Goal: Find specific page/section: Find specific page/section

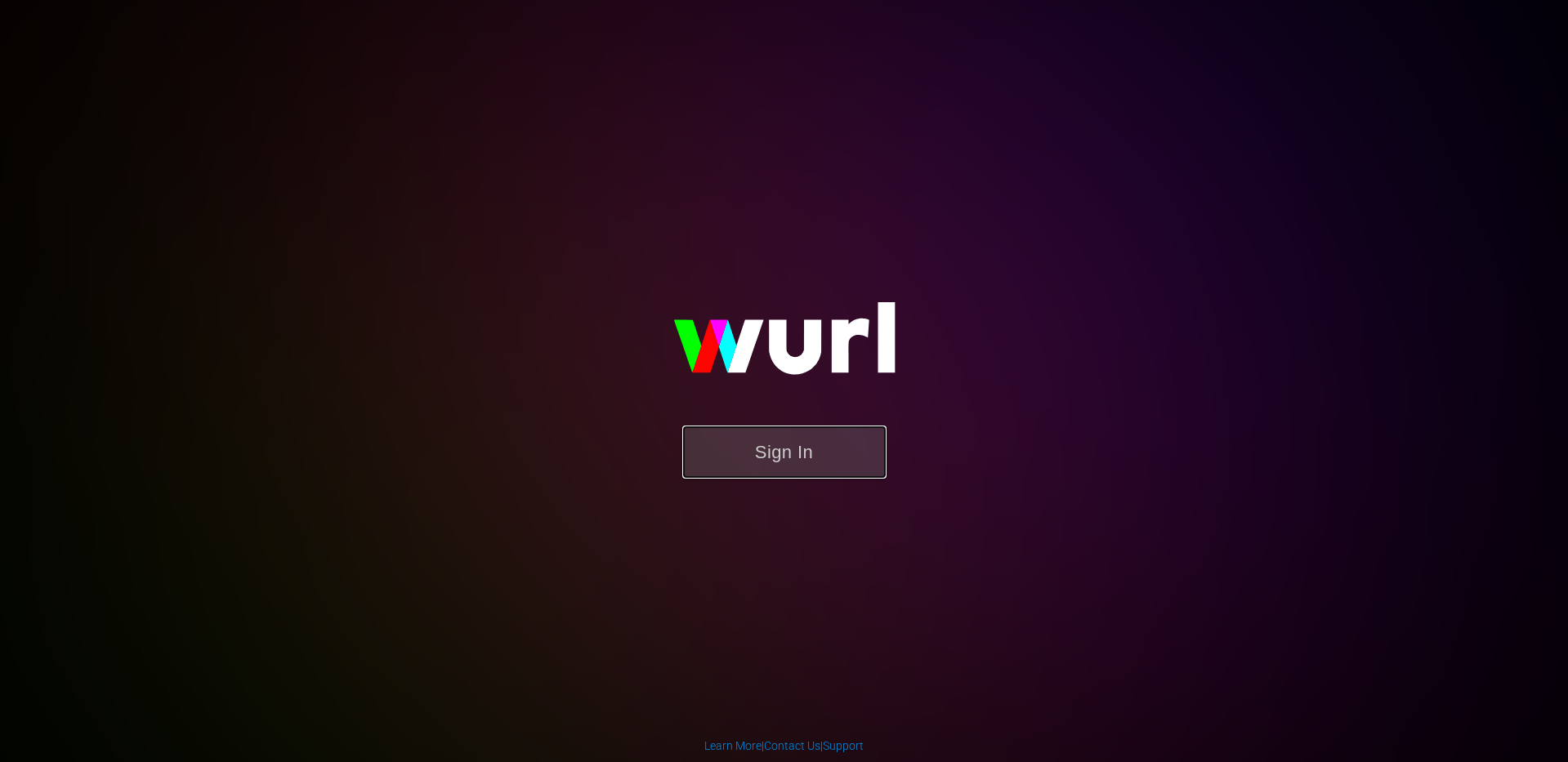
click at [790, 453] on button "Sign In" at bounding box center [784, 453] width 204 height 53
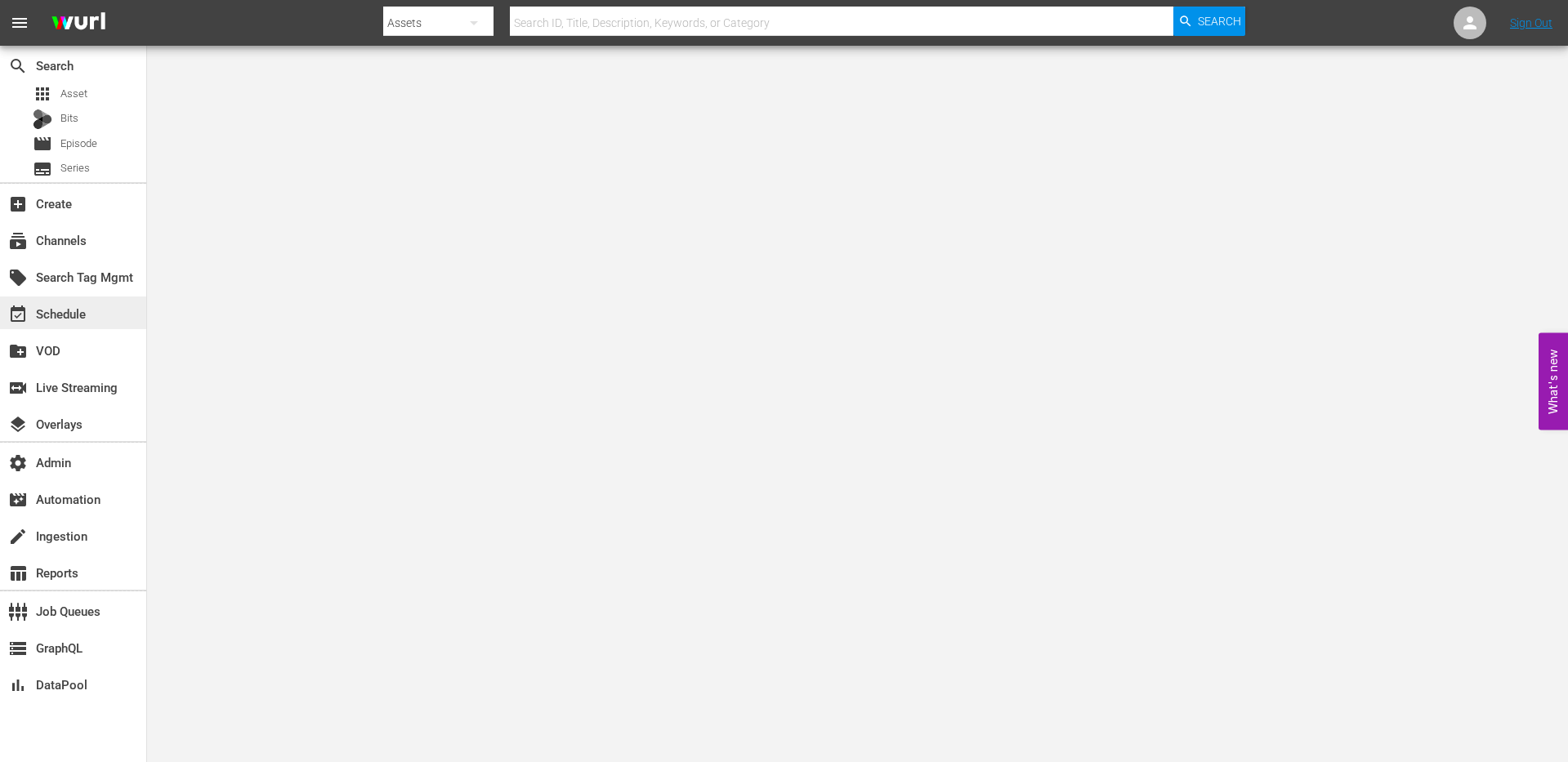
click at [87, 314] on div "event_available Schedule" at bounding box center [46, 311] width 91 height 15
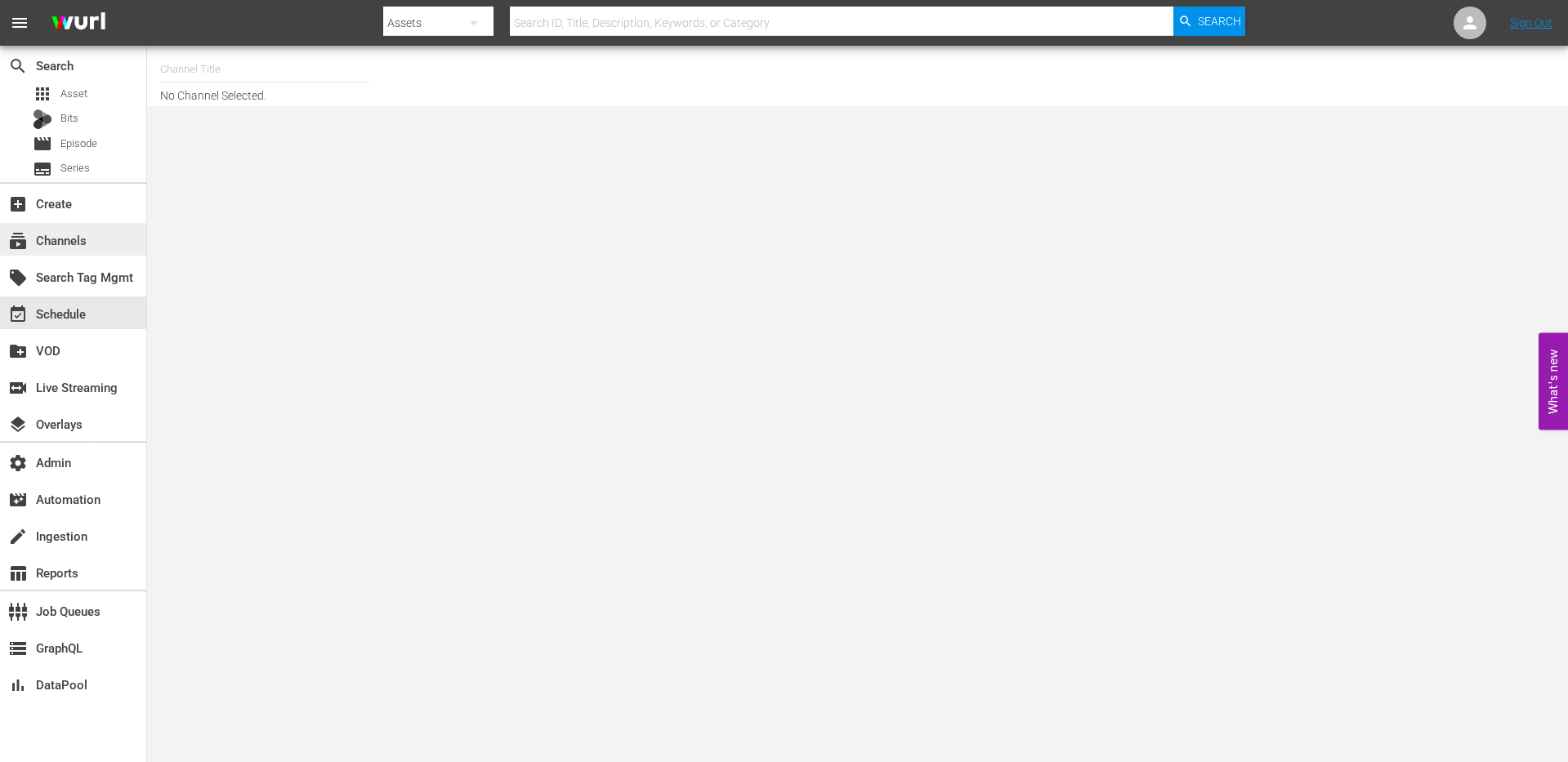
click at [86, 237] on div "subscriptions Channels" at bounding box center [46, 237] width 91 height 15
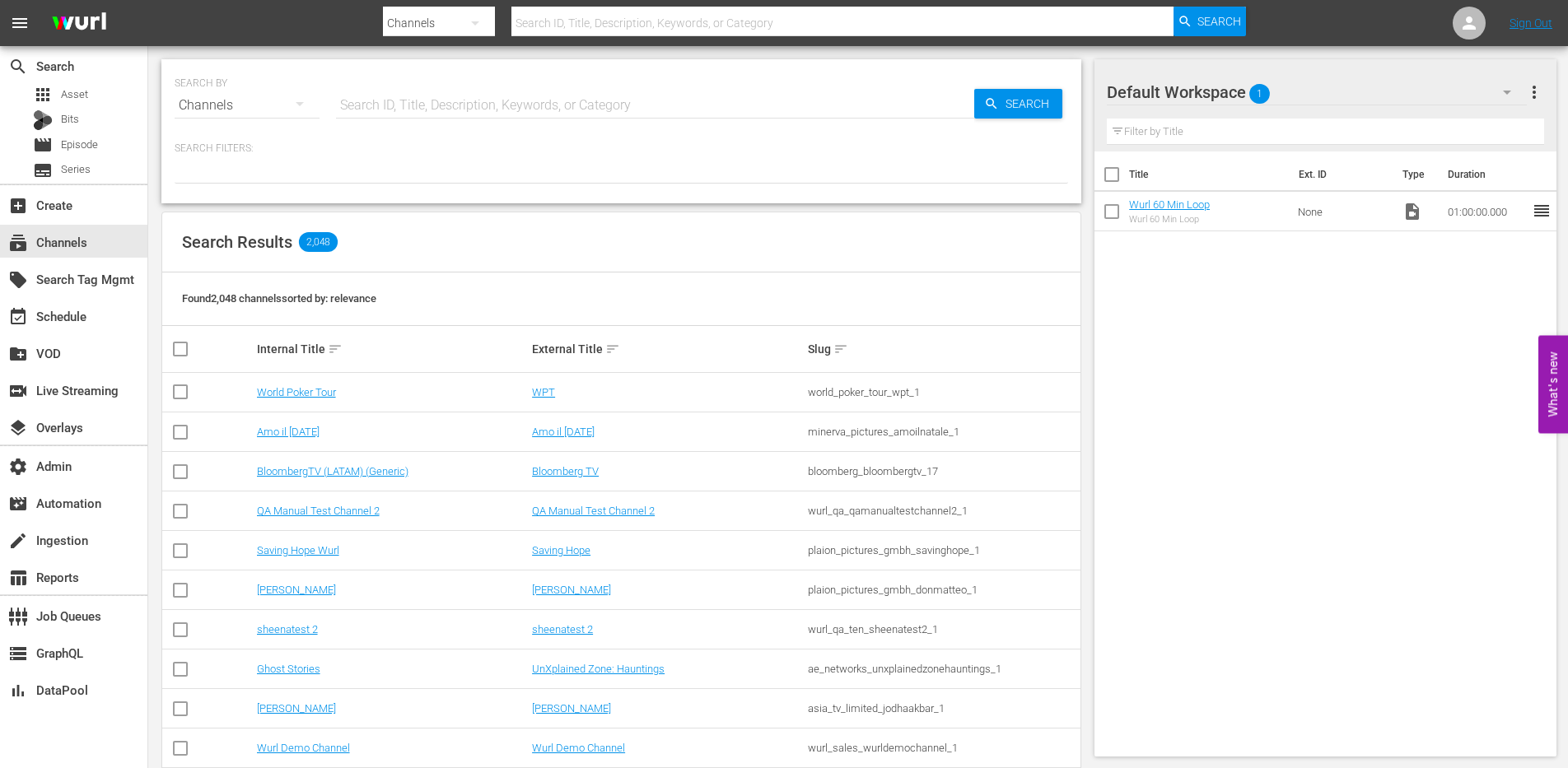
click at [355, 109] on input "text" at bounding box center [655, 105] width 638 height 39
type input "sailing"
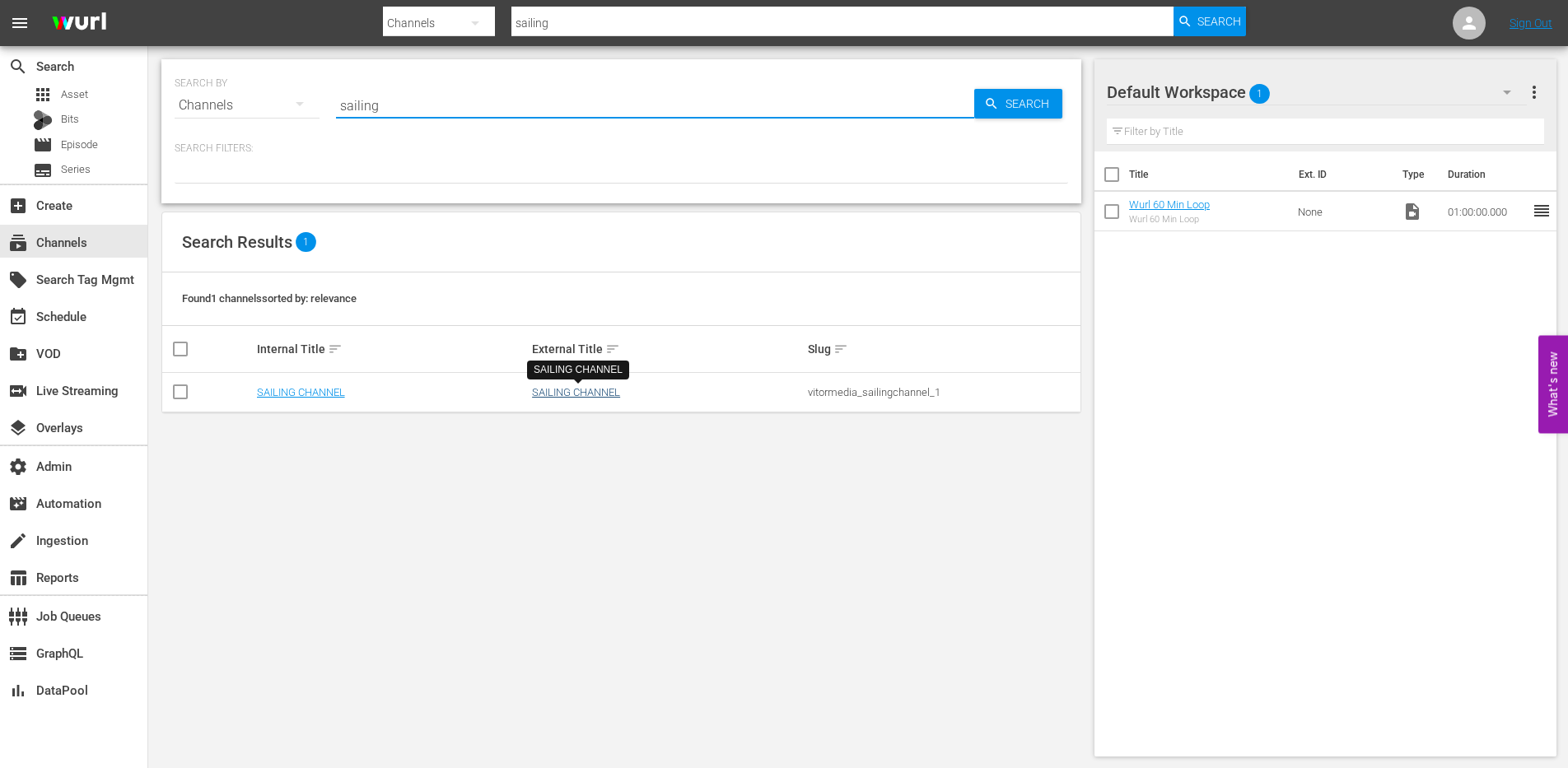
type input "sailing"
click at [556, 393] on link "SAILING CHANNEL" at bounding box center [575, 393] width 88 height 12
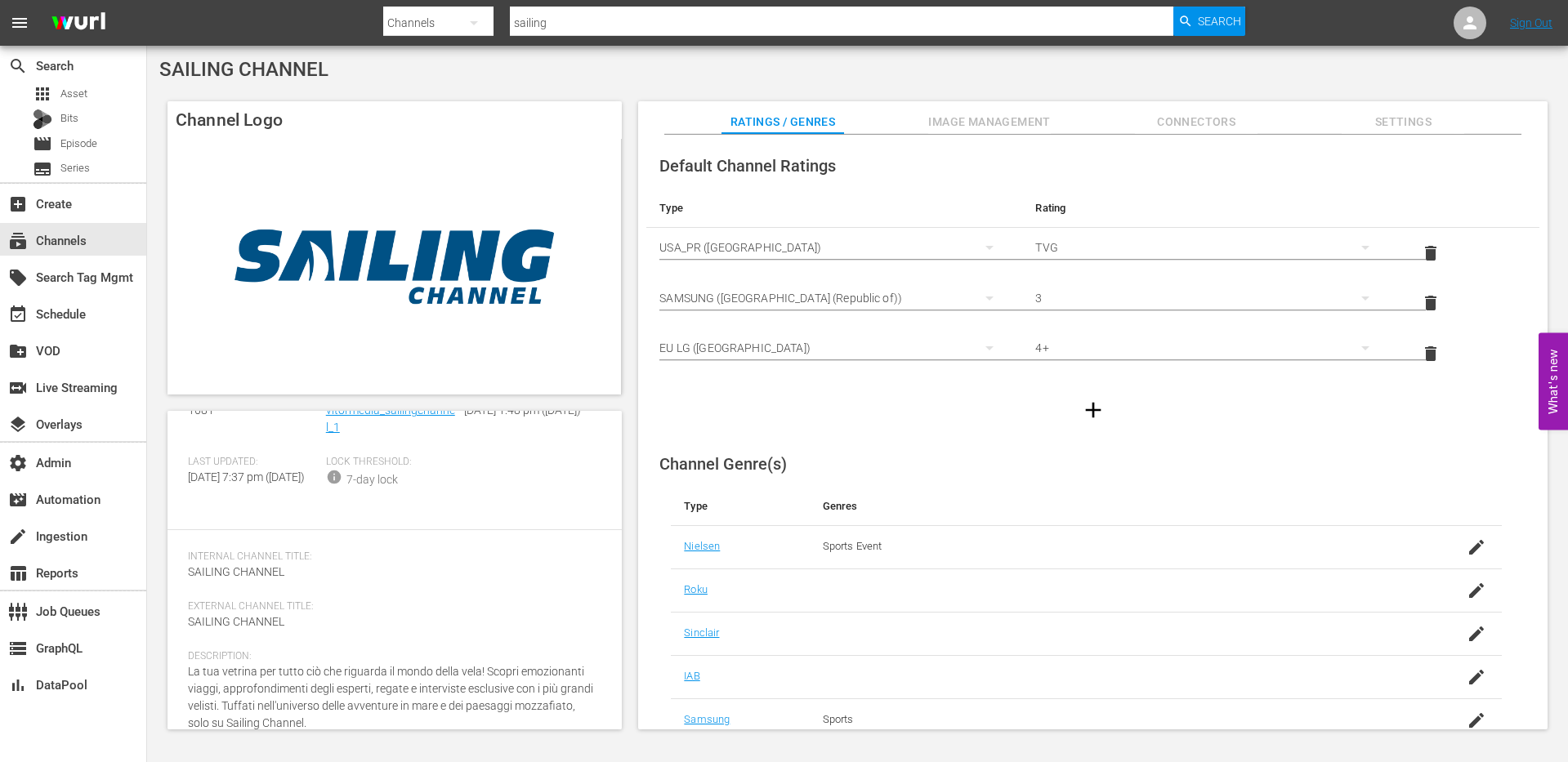
scroll to position [123, 0]
